Goal: Task Accomplishment & Management: Use online tool/utility

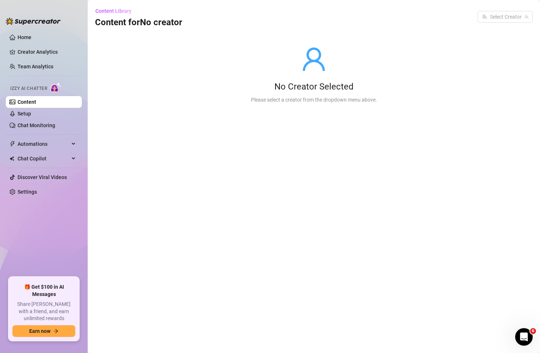
click at [24, 103] on link "Content" at bounding box center [27, 102] width 19 height 6
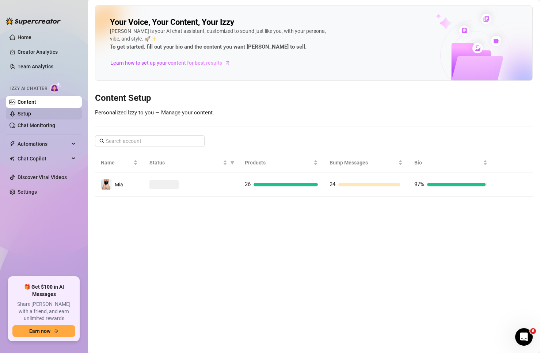
click at [23, 113] on link "Setup" at bounding box center [25, 114] width 14 height 6
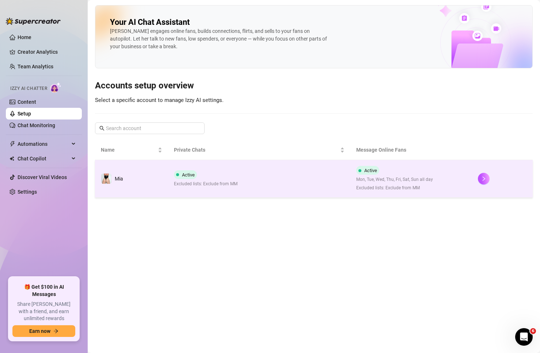
click at [152, 184] on td "Mia" at bounding box center [131, 179] width 73 height 38
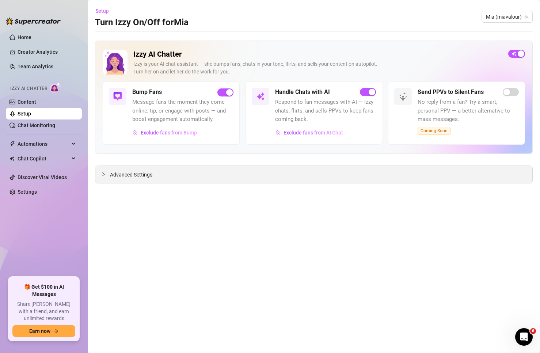
click at [146, 174] on span "Advanced Settings" at bounding box center [131, 175] width 42 height 8
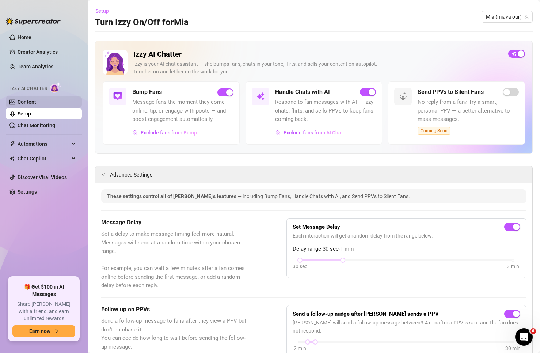
click at [35, 105] on link "Content" at bounding box center [27, 102] width 19 height 6
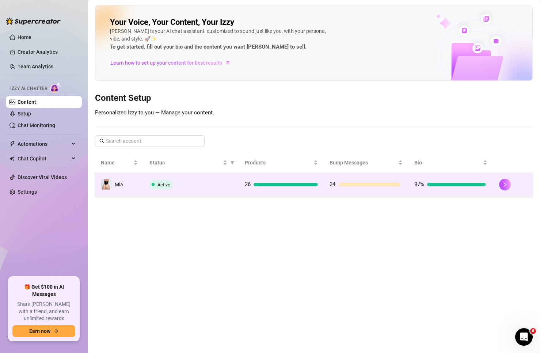
click at [201, 181] on div "Active" at bounding box center [191, 184] width 83 height 9
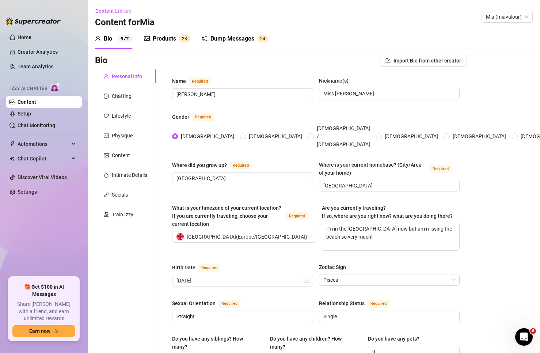
click at [217, 41] on div "Bump Messages" at bounding box center [233, 38] width 44 height 9
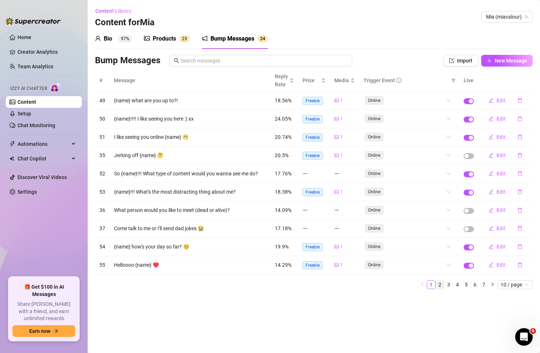
click at [441, 284] on link "2" at bounding box center [440, 285] width 8 height 8
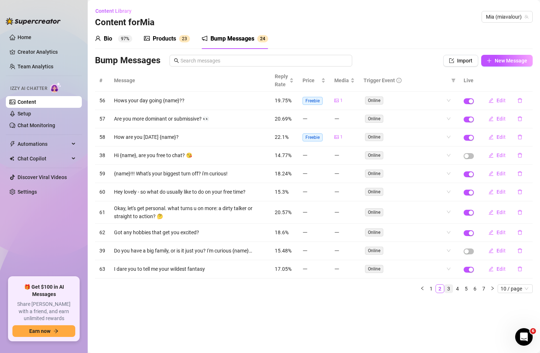
click at [448, 288] on link "3" at bounding box center [449, 289] width 8 height 8
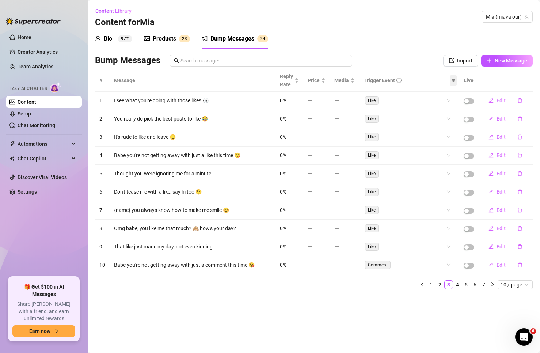
click at [453, 81] on icon "filter" at bounding box center [454, 80] width 4 height 4
click at [434, 104] on span "Like" at bounding box center [432, 106] width 12 height 6
checkbox input "true"
click at [436, 120] on span "Comment" at bounding box center [438, 118] width 25 height 6
checkbox input "true"
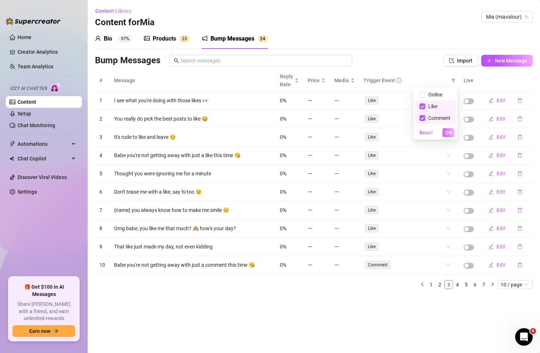
click at [447, 132] on span "OK" at bounding box center [448, 133] width 7 height 6
click at [467, 286] on link "2" at bounding box center [467, 285] width 8 height 8
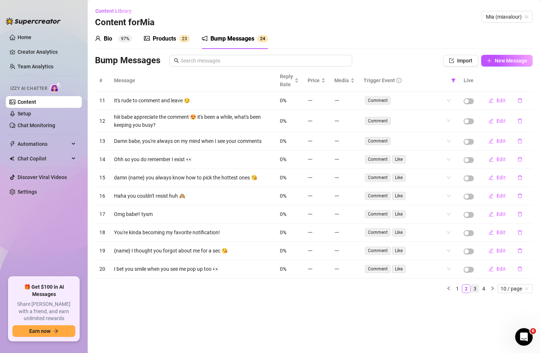
click at [474, 286] on link "3" at bounding box center [475, 289] width 8 height 8
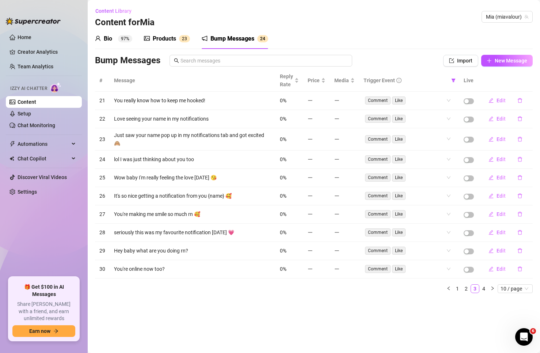
click at [482, 289] on link "4" at bounding box center [484, 289] width 8 height 8
